Goal: Check status

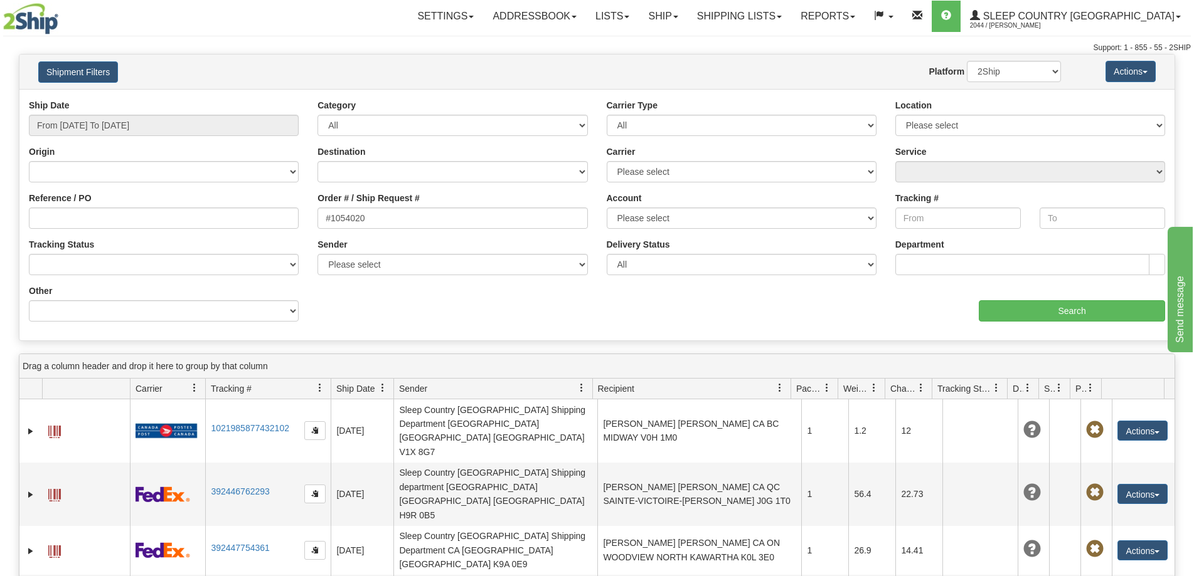
type input "#1054020"
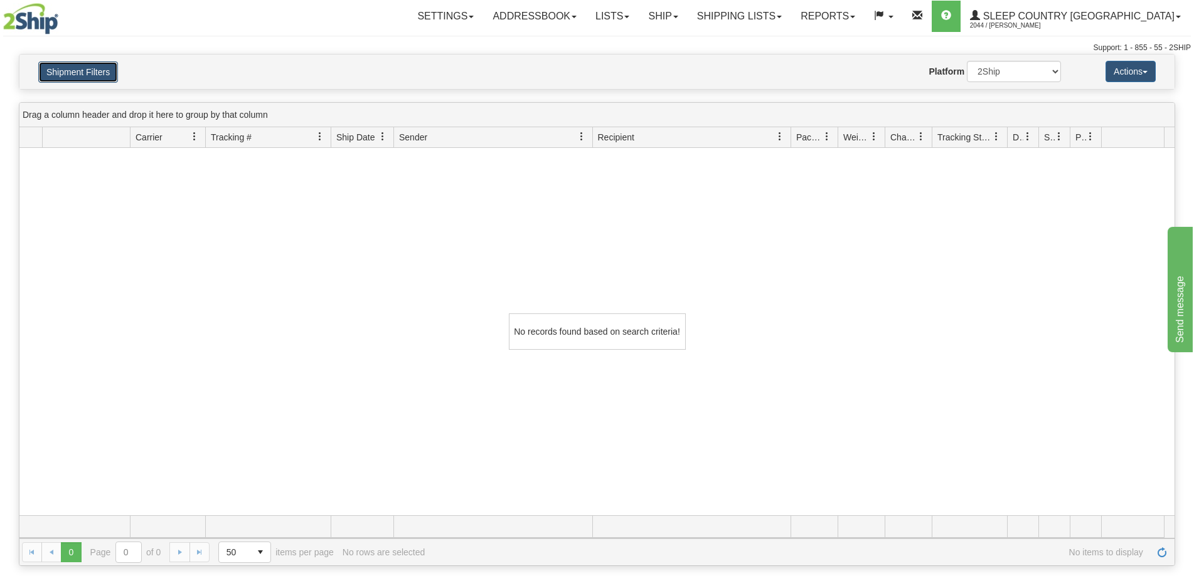
click at [92, 70] on button "Shipment Filters" at bounding box center [78, 71] width 80 height 21
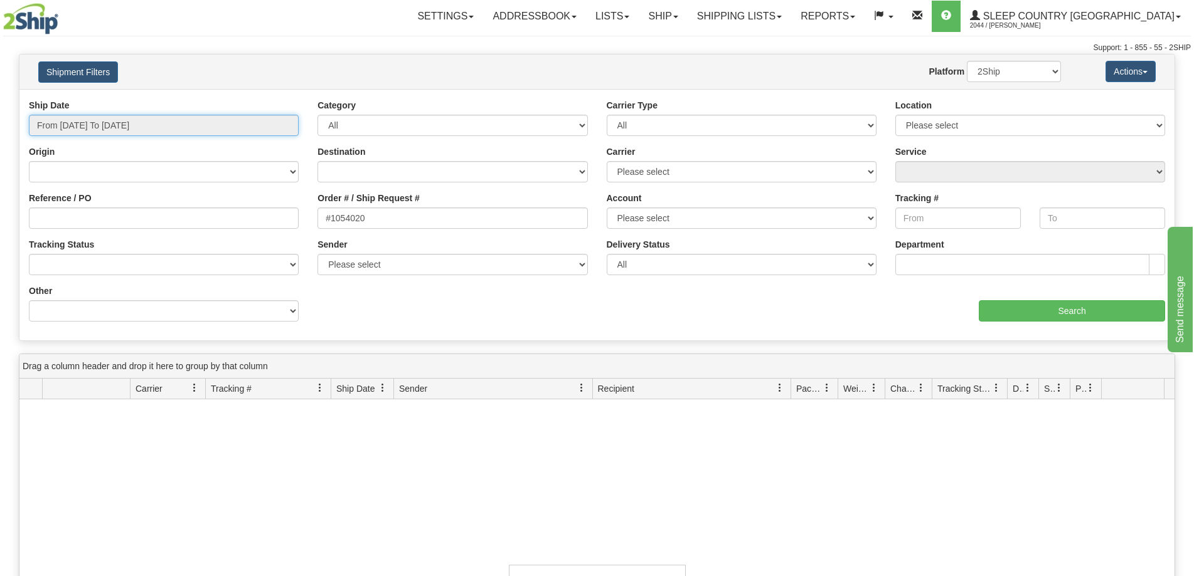
click at [86, 129] on input "From [DATE] To [DATE]" at bounding box center [164, 125] width 270 height 21
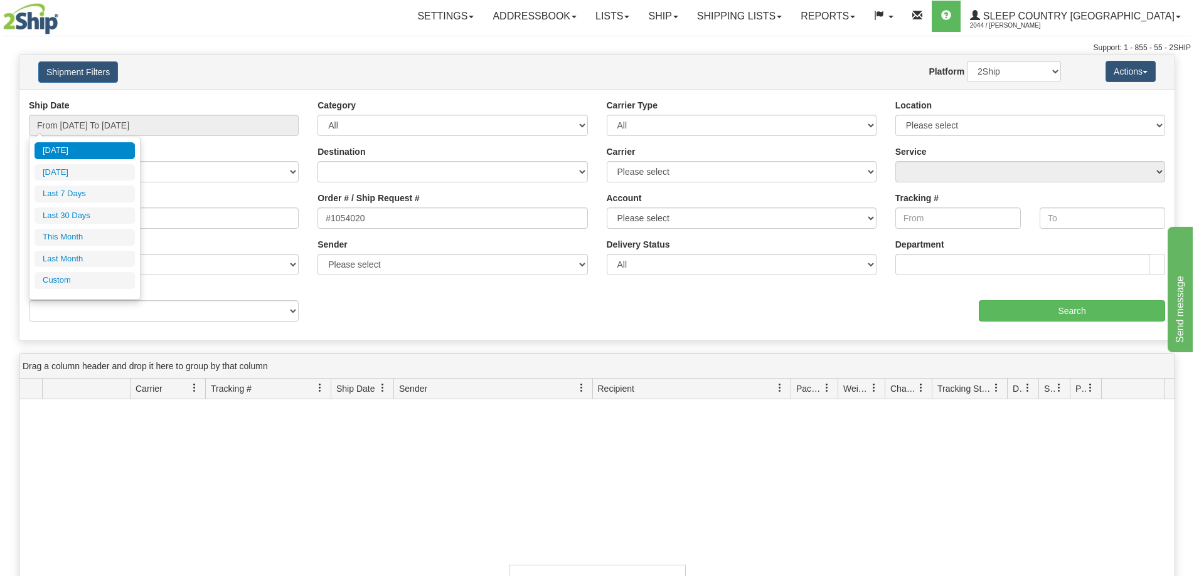
drag, startPoint x: 79, startPoint y: 195, endPoint x: 375, endPoint y: 245, distance: 300.2
click at [82, 193] on li "Last 7 Days" at bounding box center [84, 194] width 100 height 17
type input "From [DATE] To [DATE]"
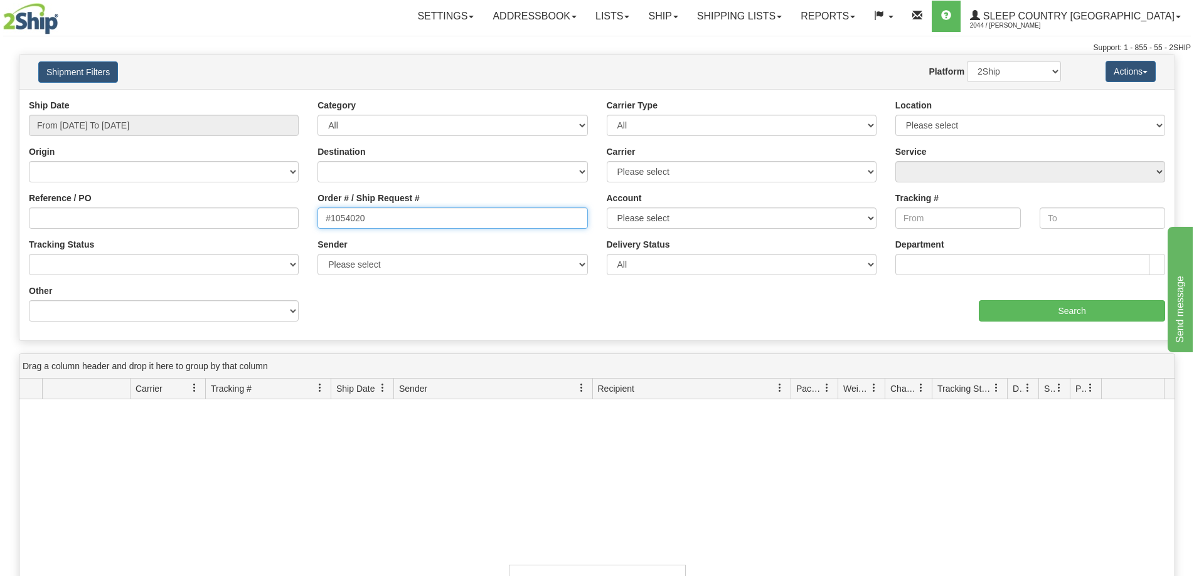
click at [332, 217] on input "#1054020" at bounding box center [452, 218] width 270 height 21
type input "1054020"
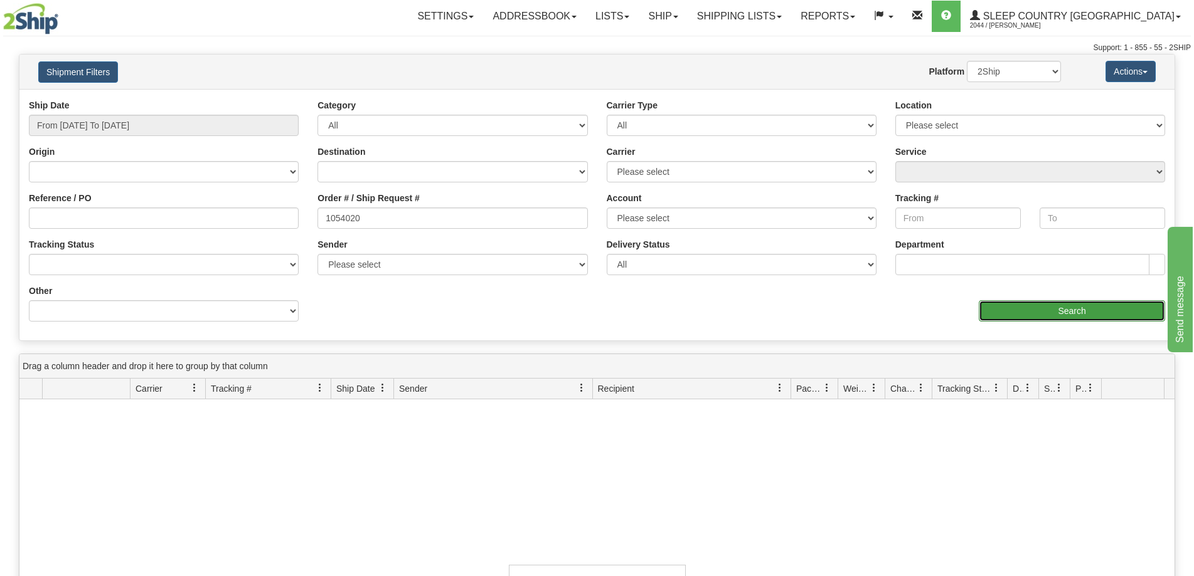
click at [1015, 312] on input "Search" at bounding box center [1071, 310] width 186 height 21
